Goal: Navigation & Orientation: Understand site structure

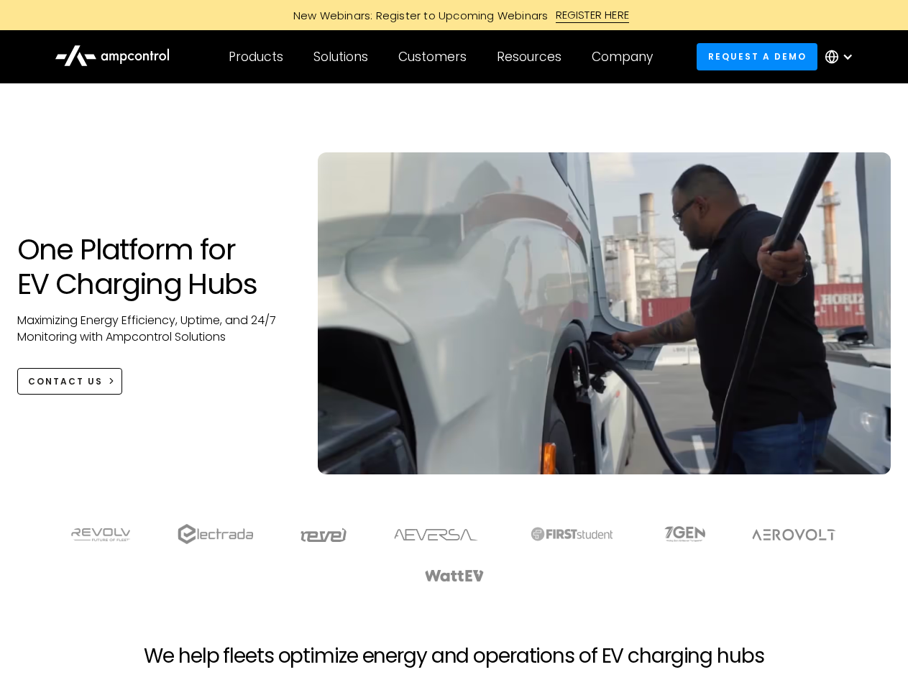
click at [442, 57] on div "Customers" at bounding box center [432, 57] width 68 height 16
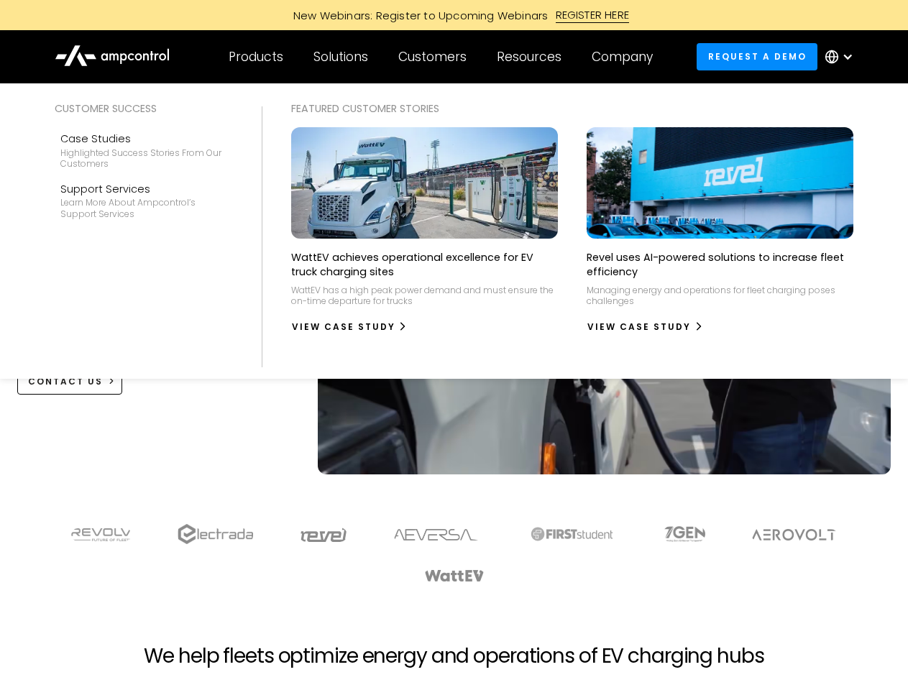
click at [255, 57] on div "Products" at bounding box center [256, 57] width 55 height 16
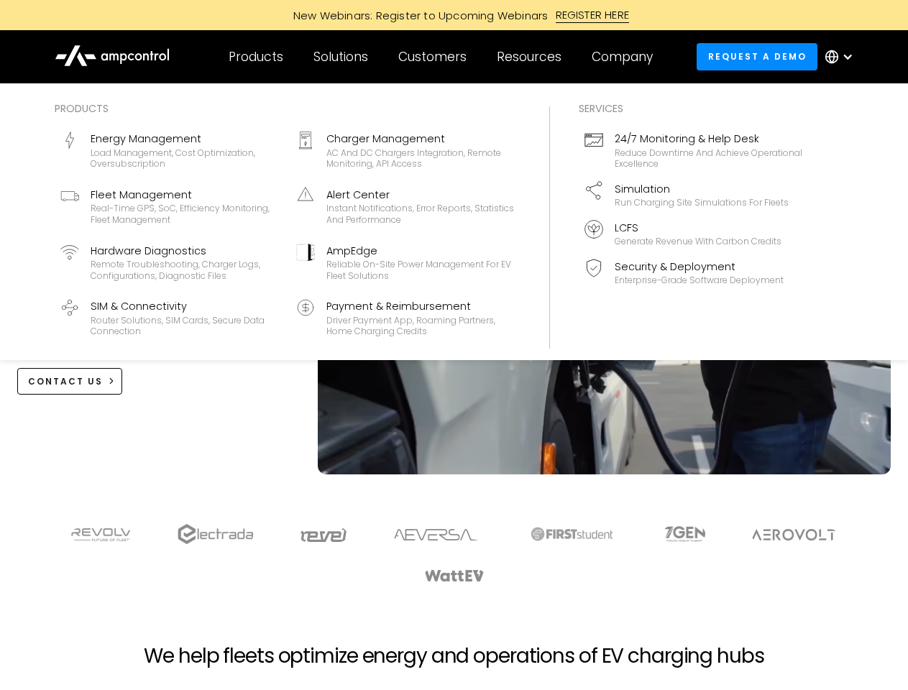
click at [342, 57] on div "Solutions" at bounding box center [341, 57] width 55 height 16
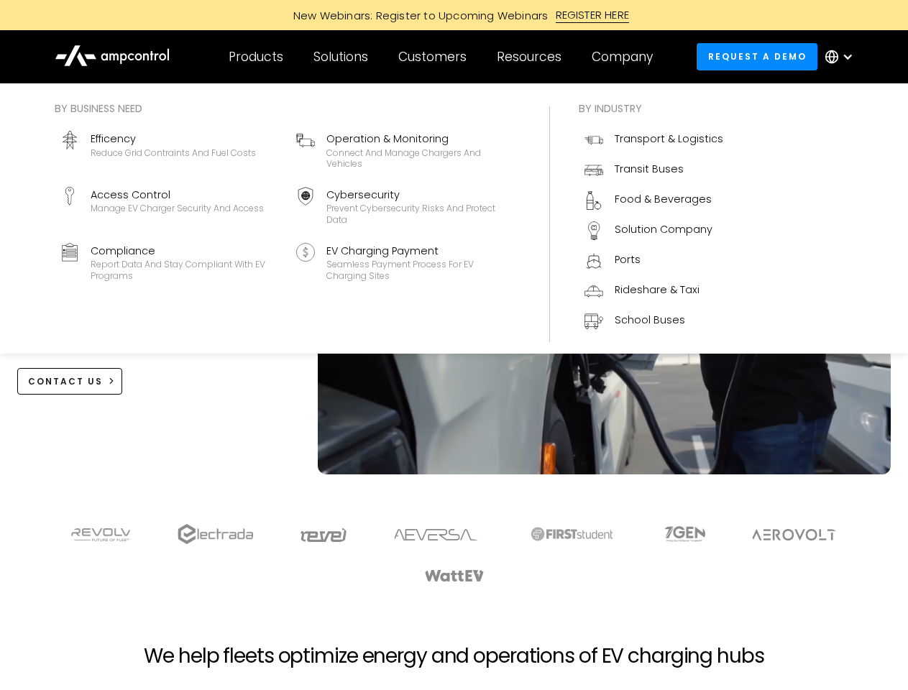
click at [435, 57] on div "Customers" at bounding box center [432, 57] width 68 height 16
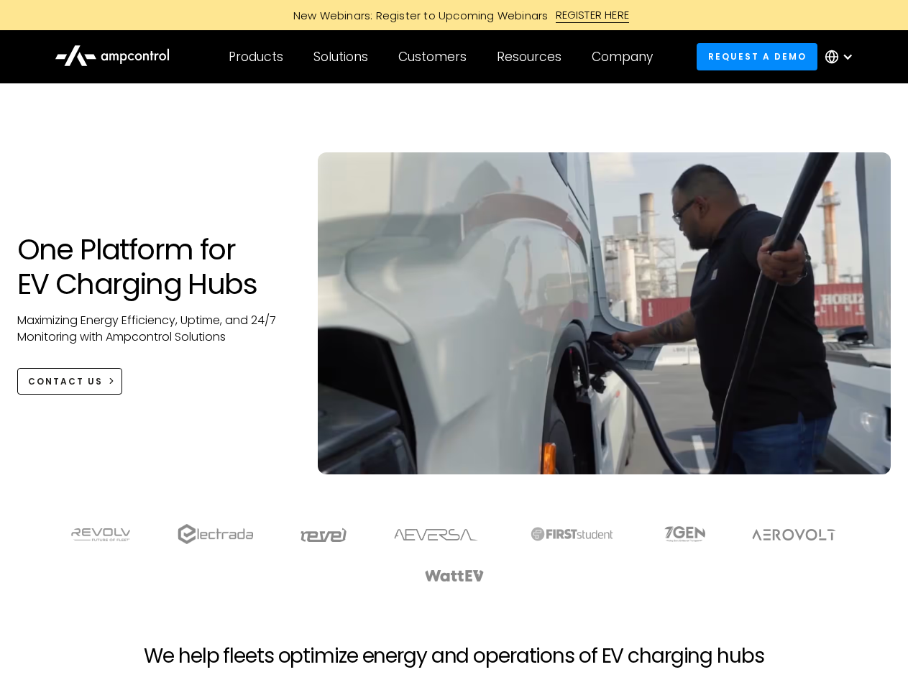
click at [532, 57] on div "Resources" at bounding box center [529, 57] width 65 height 16
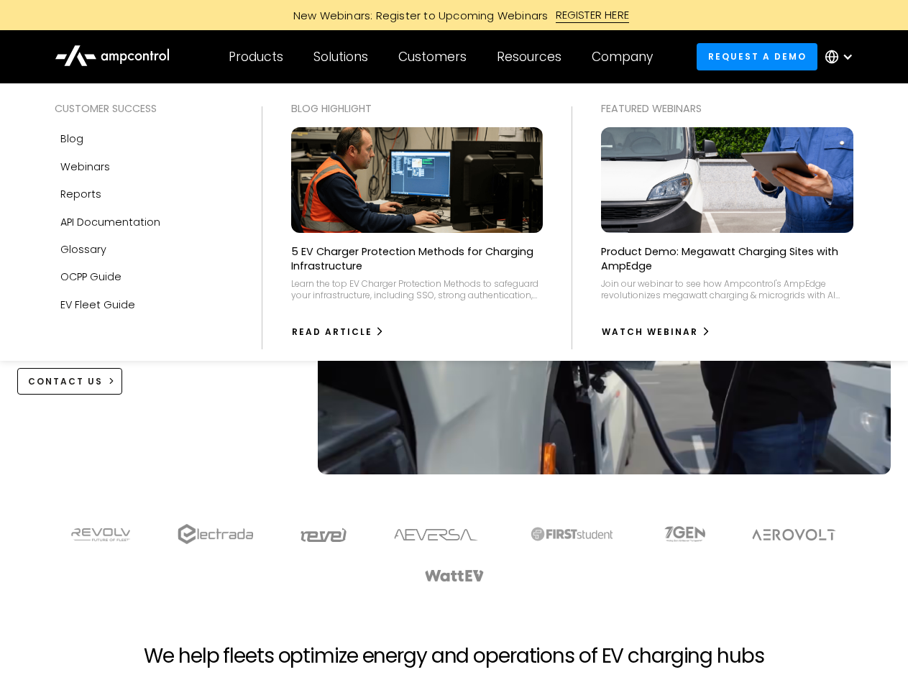
click at [627, 57] on div "Company" at bounding box center [622, 57] width 61 height 16
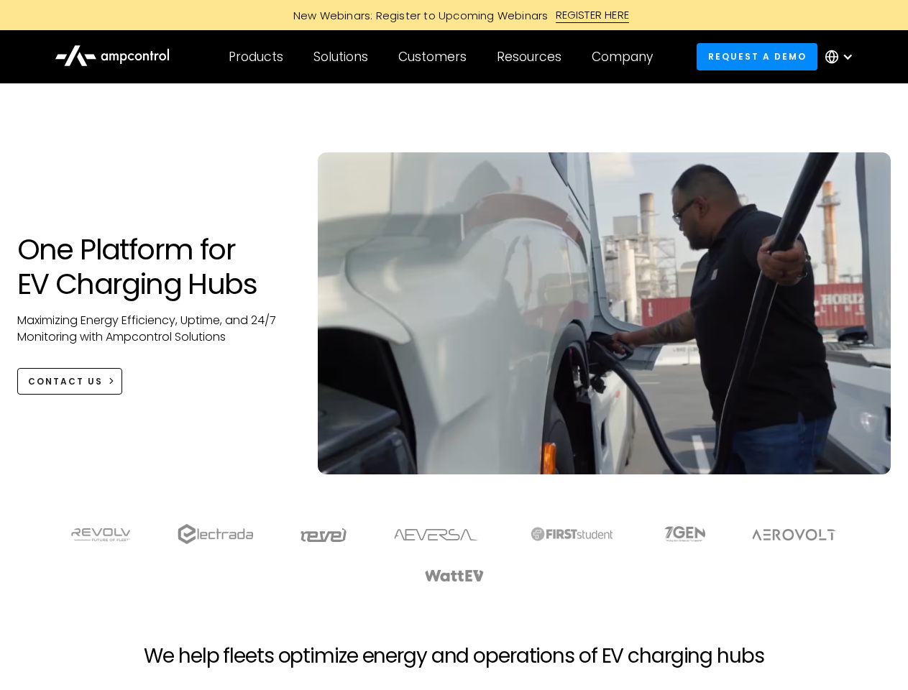
click at [843, 57] on div at bounding box center [848, 57] width 12 height 12
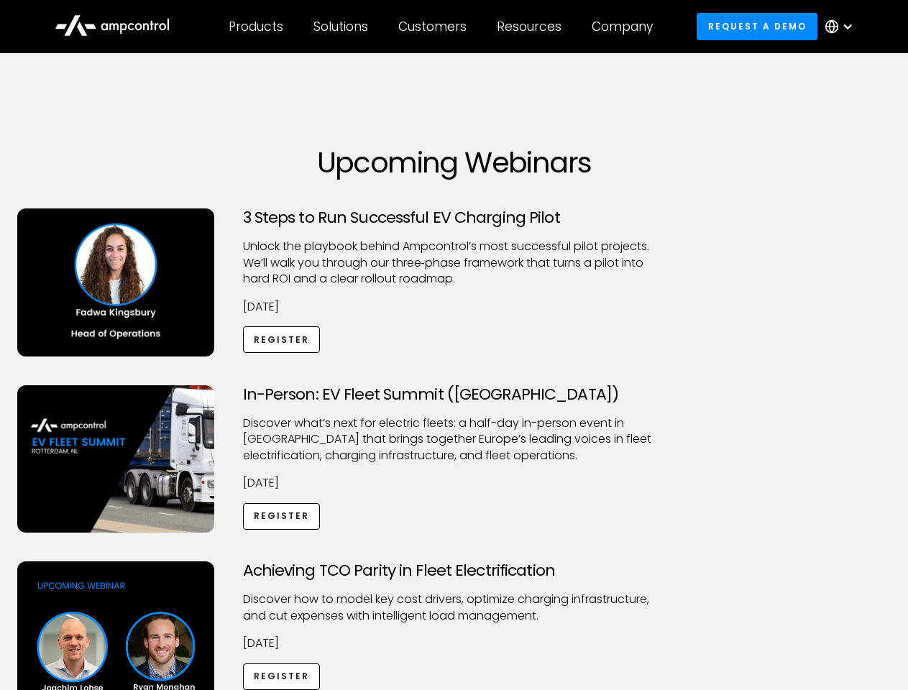
click at [442, 27] on div "Customers" at bounding box center [432, 27] width 68 height 16
click at [255, 27] on div "Products" at bounding box center [256, 27] width 55 height 16
click at [342, 27] on div "Solutions" at bounding box center [341, 27] width 55 height 16
click at [435, 27] on div "Customers" at bounding box center [432, 27] width 68 height 16
click at [532, 27] on div "Resources" at bounding box center [529, 27] width 65 height 16
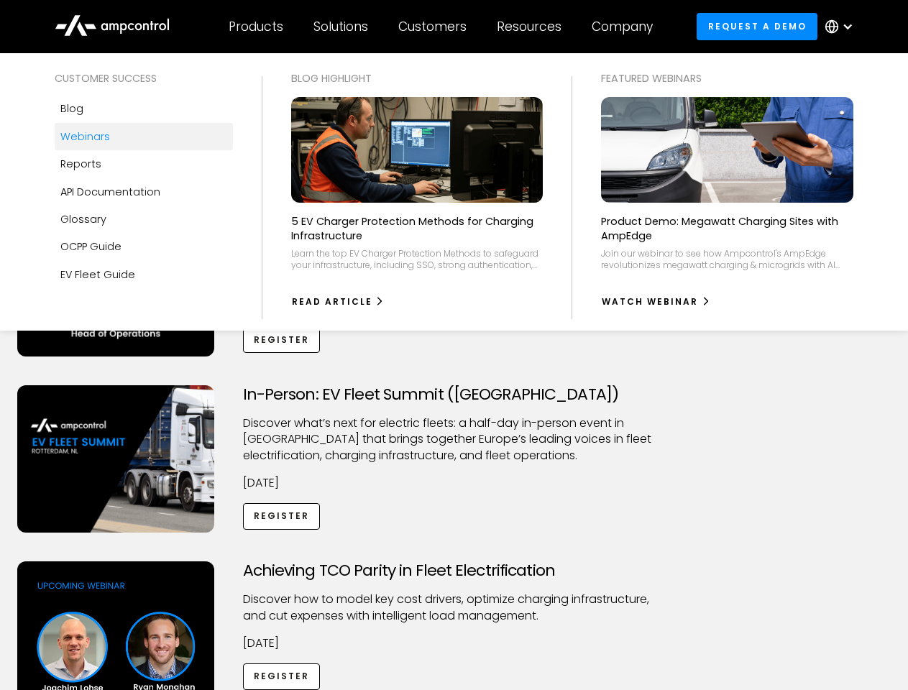
click at [627, 27] on div "Company" at bounding box center [622, 27] width 61 height 16
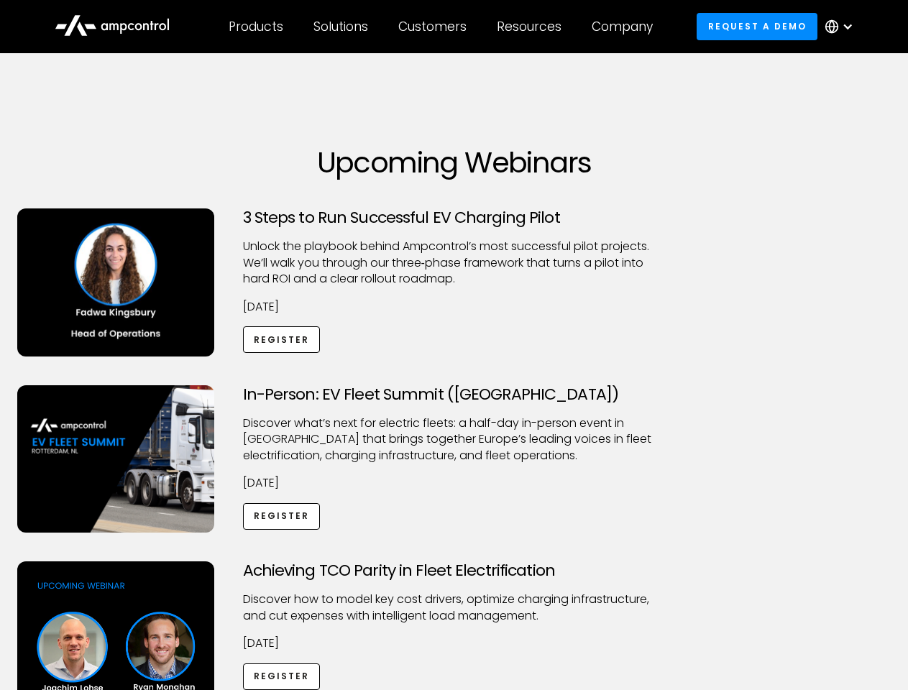
click at [843, 27] on div at bounding box center [848, 27] width 12 height 12
